Goal: Navigation & Orientation: Find specific page/section

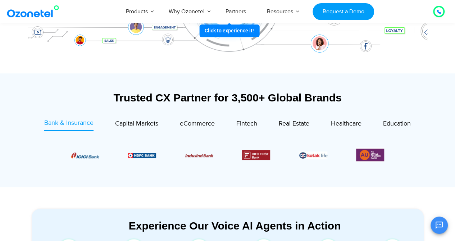
scroll to position [216, 0]
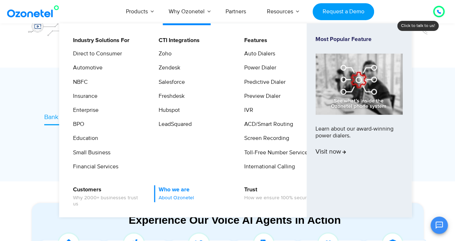
click at [183, 187] on link "Who we are About Ozonetel" at bounding box center [174, 193] width 41 height 17
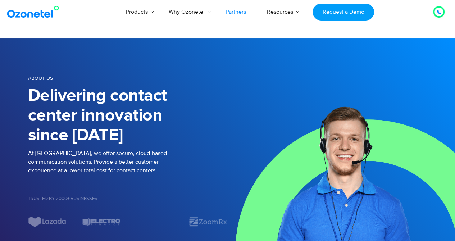
click at [243, 12] on link "Partners" at bounding box center [235, 12] width 41 height 24
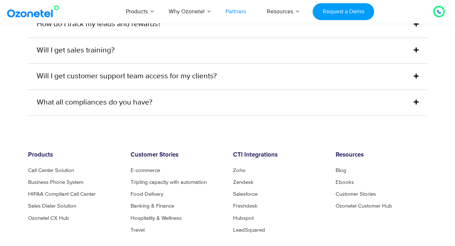
scroll to position [1942, 0]
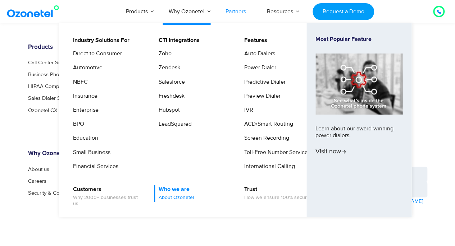
click at [176, 188] on link "Who we are About Ozonetel" at bounding box center [174, 193] width 41 height 17
